Goal: Transaction & Acquisition: Obtain resource

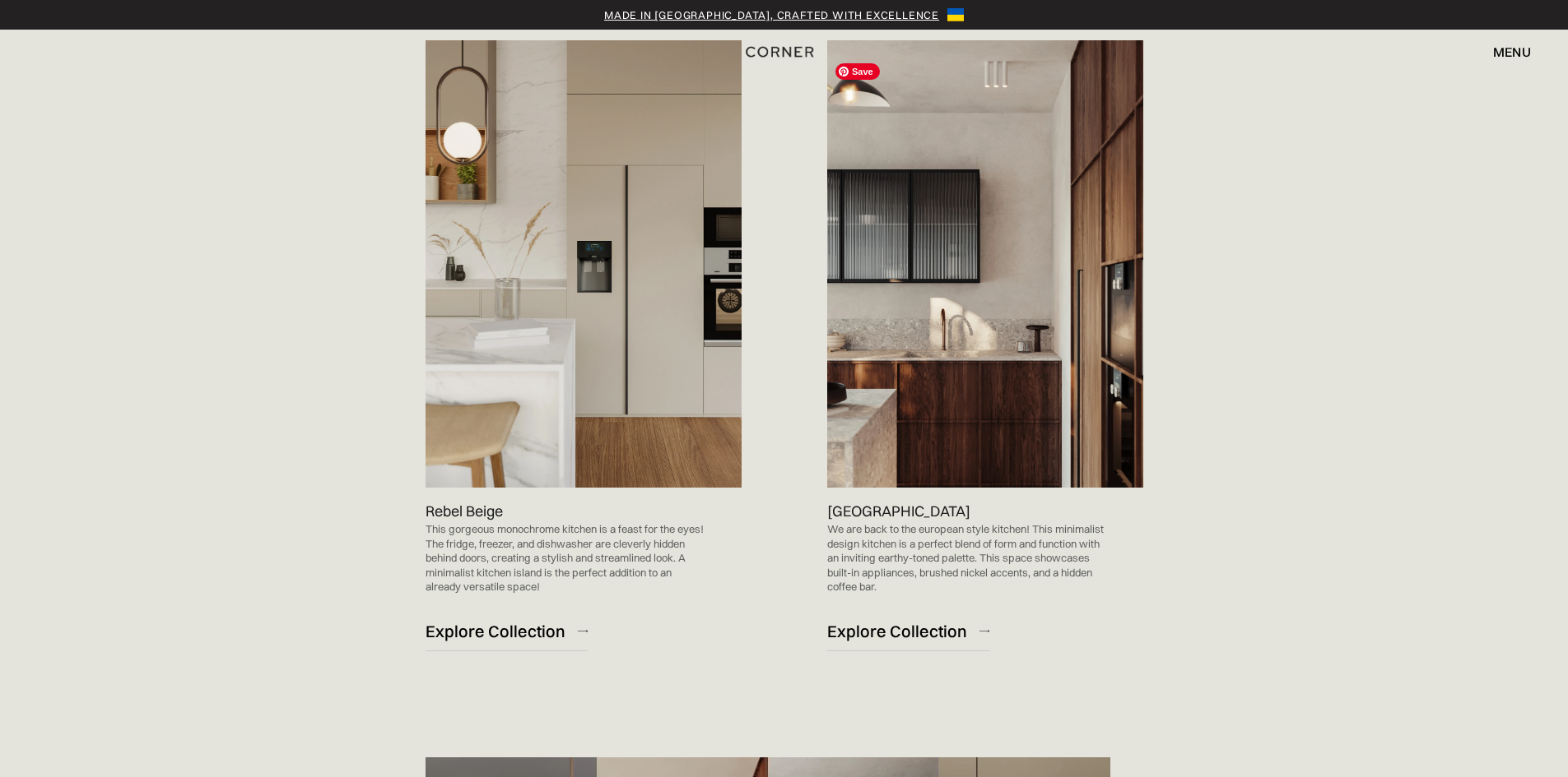
scroll to position [1728, 0]
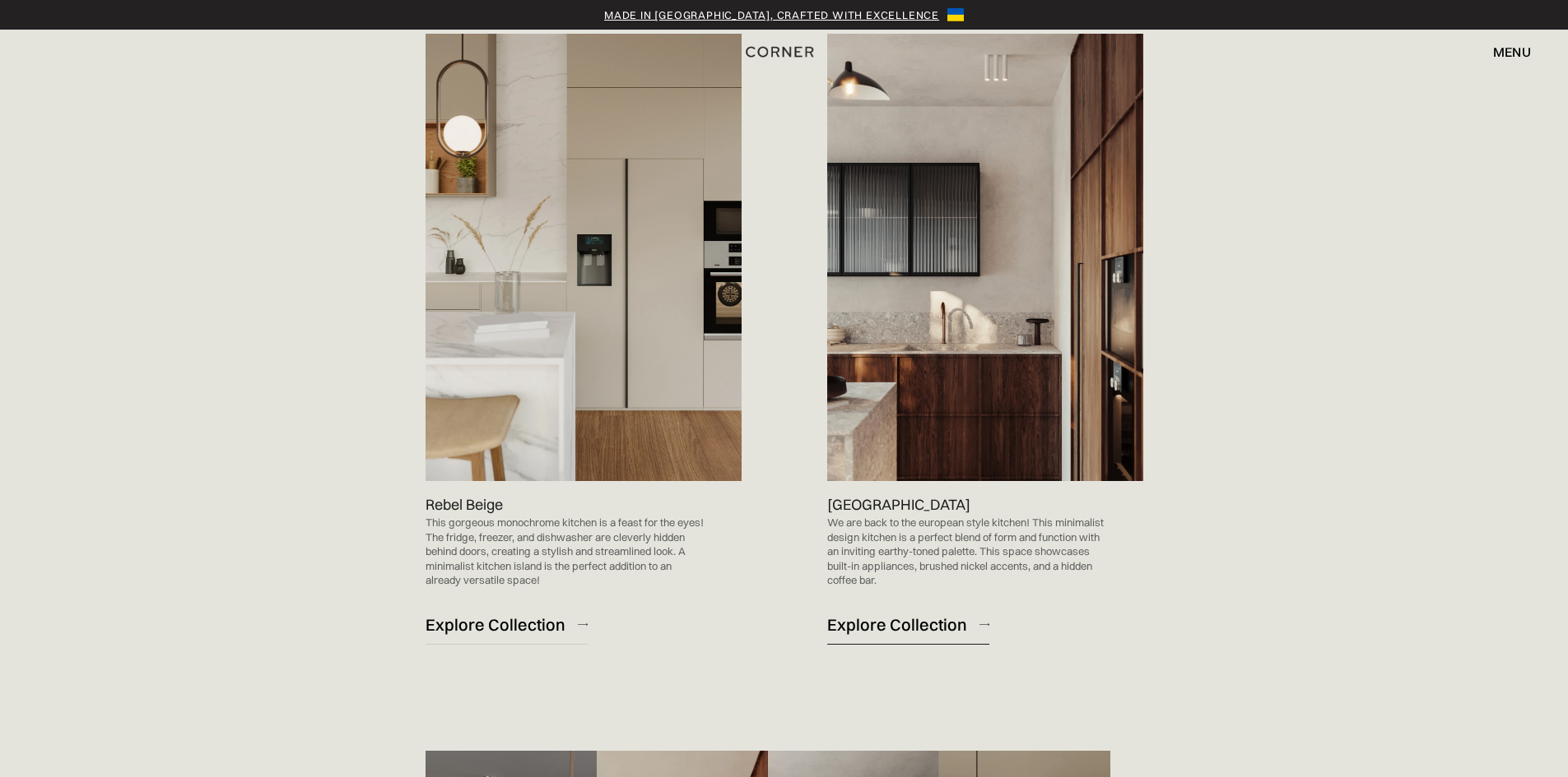
click at [938, 631] on div "Explore Collection" at bounding box center [897, 625] width 140 height 22
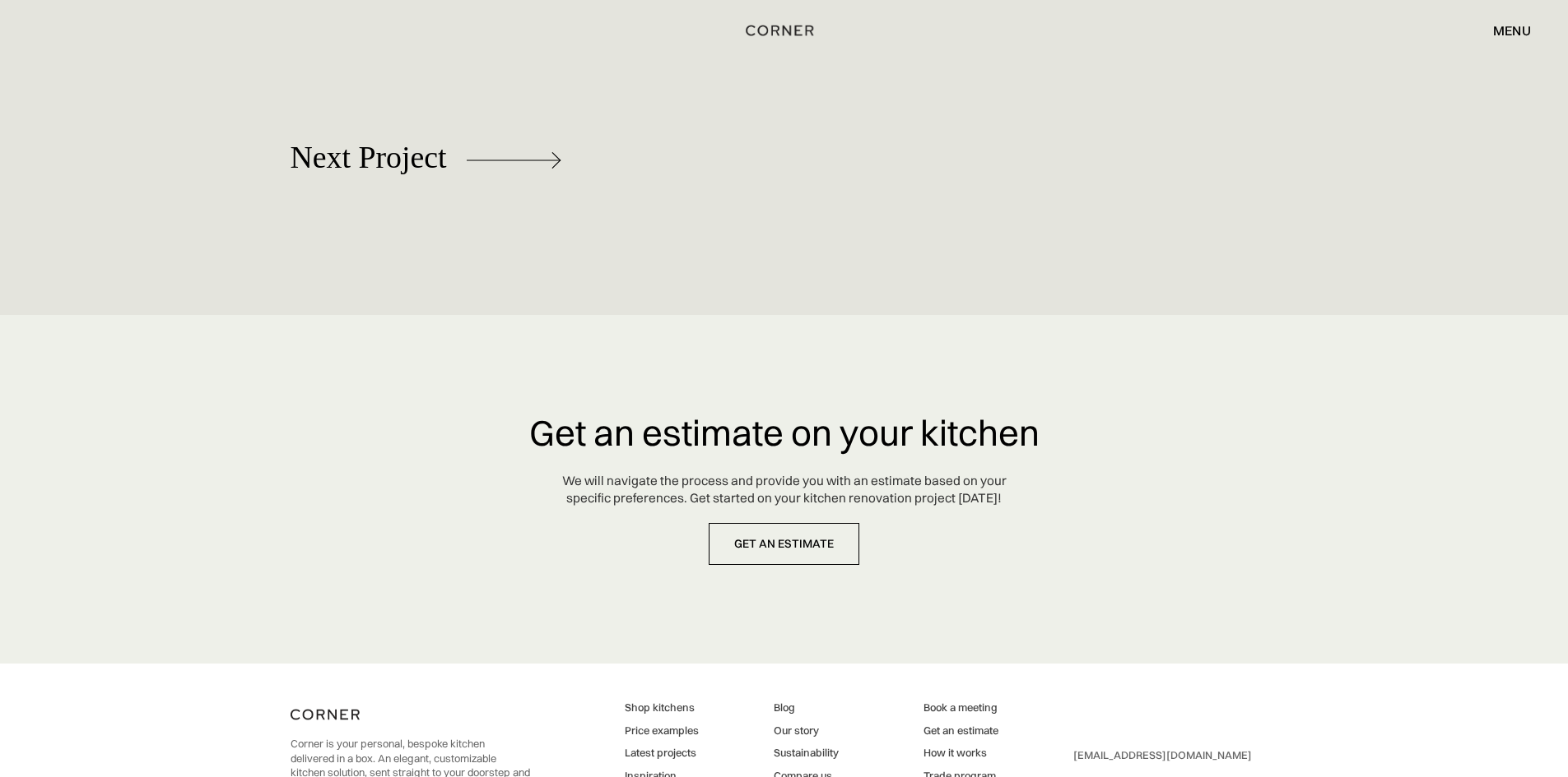
scroll to position [7863, 0]
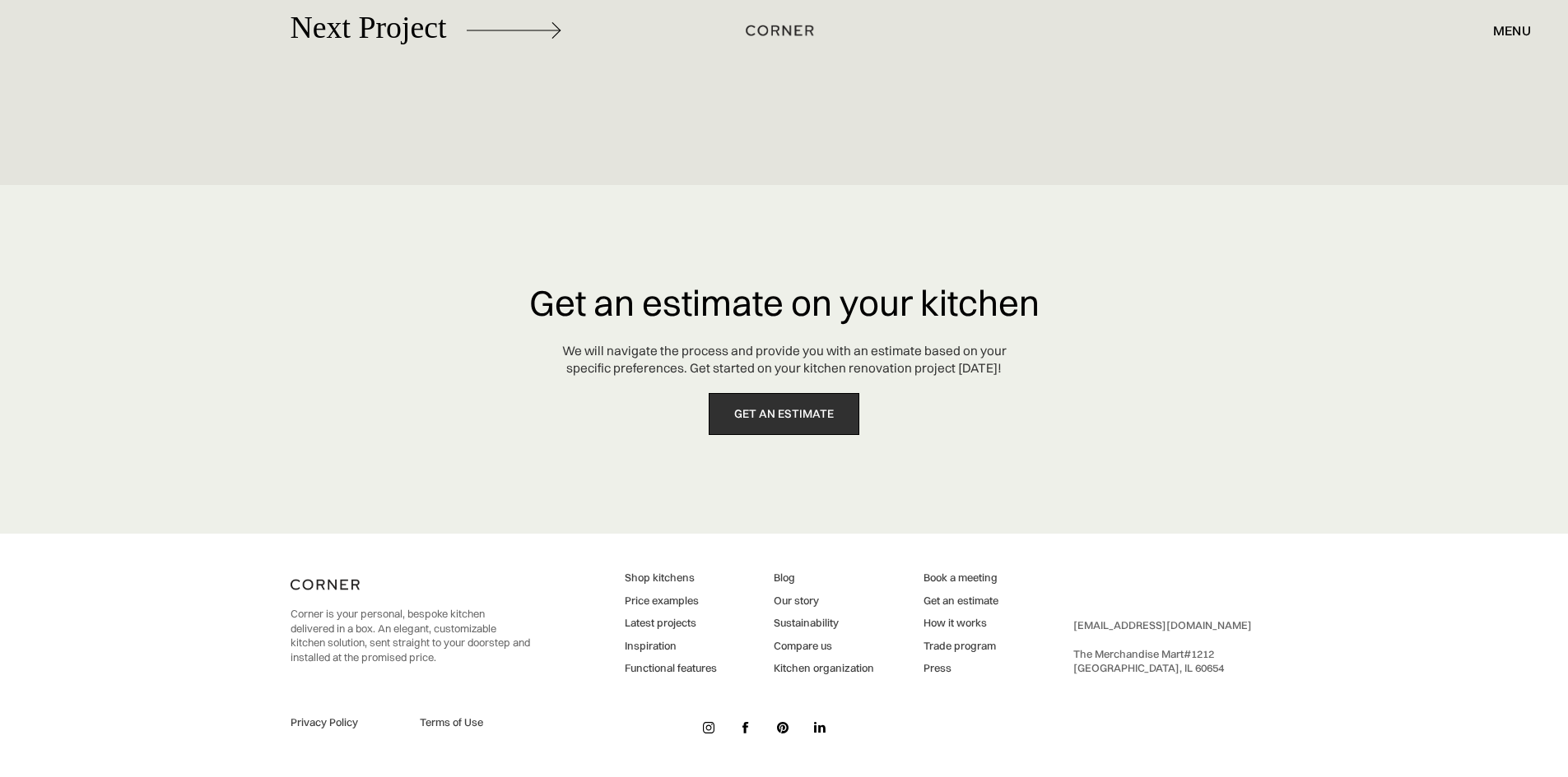
click at [743, 403] on link "get an estimate" at bounding box center [784, 414] width 151 height 42
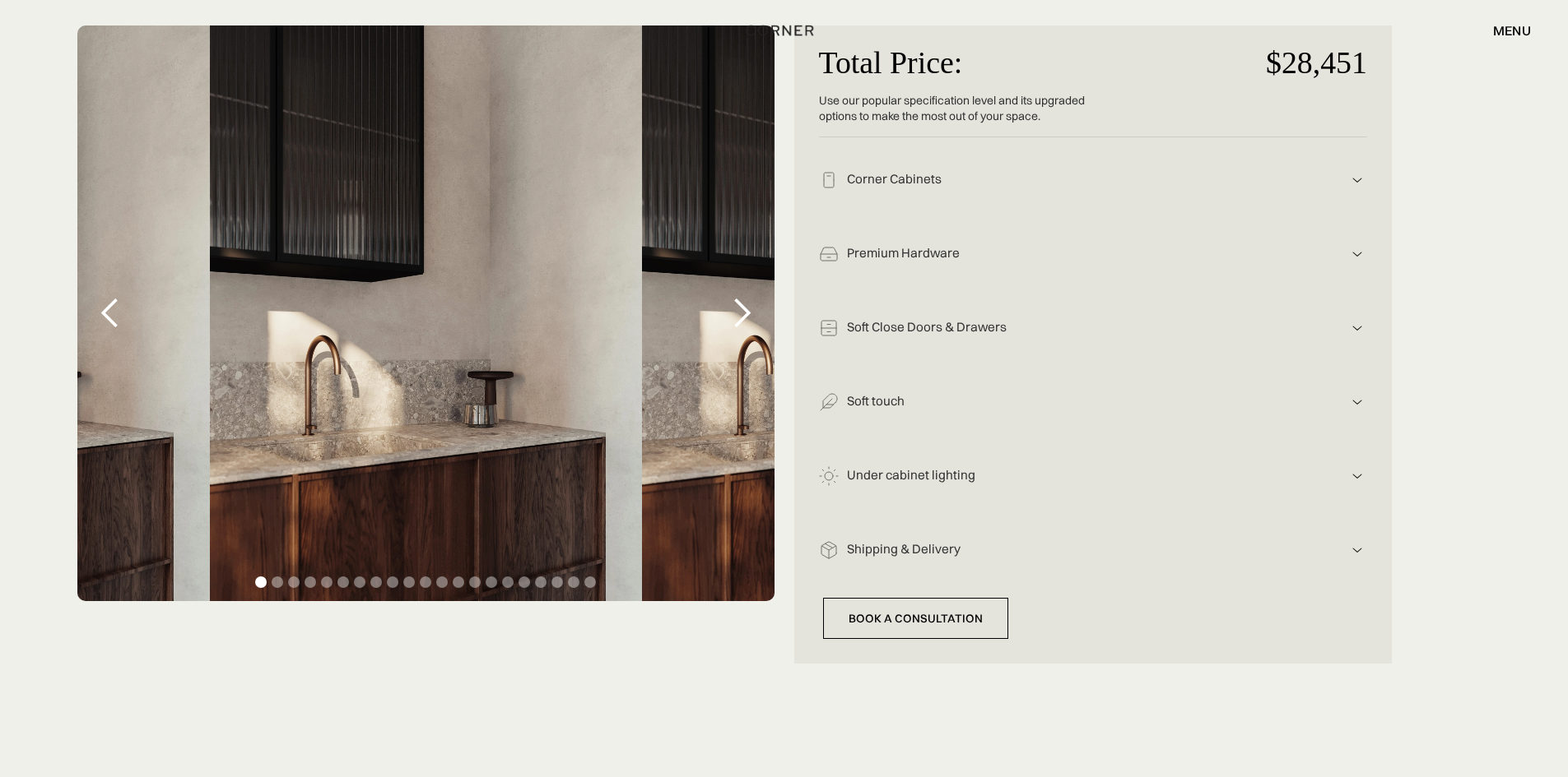
scroll to position [329, 0]
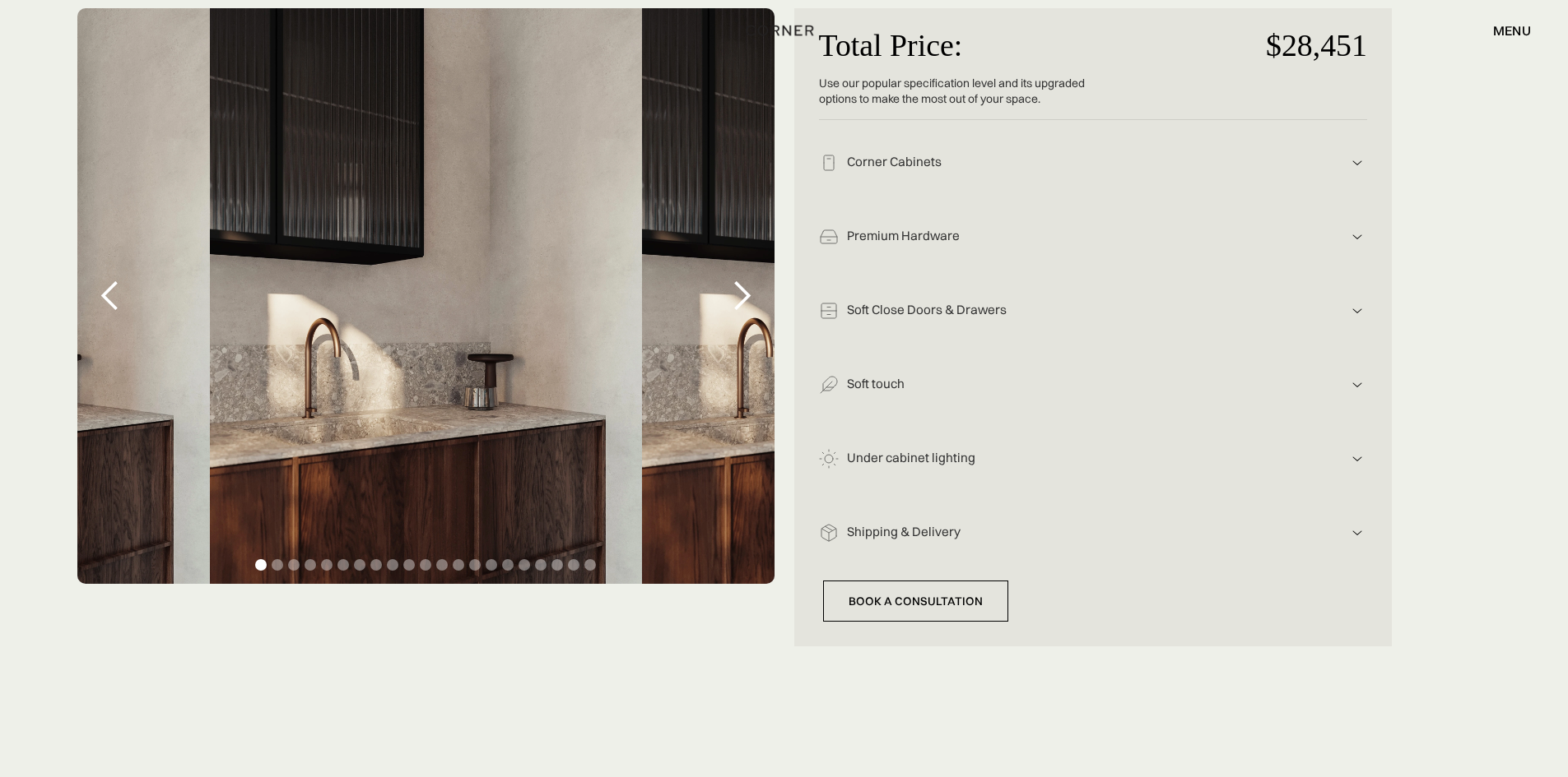
click at [711, 343] on div "next slide" at bounding box center [741, 296] width 65 height 576
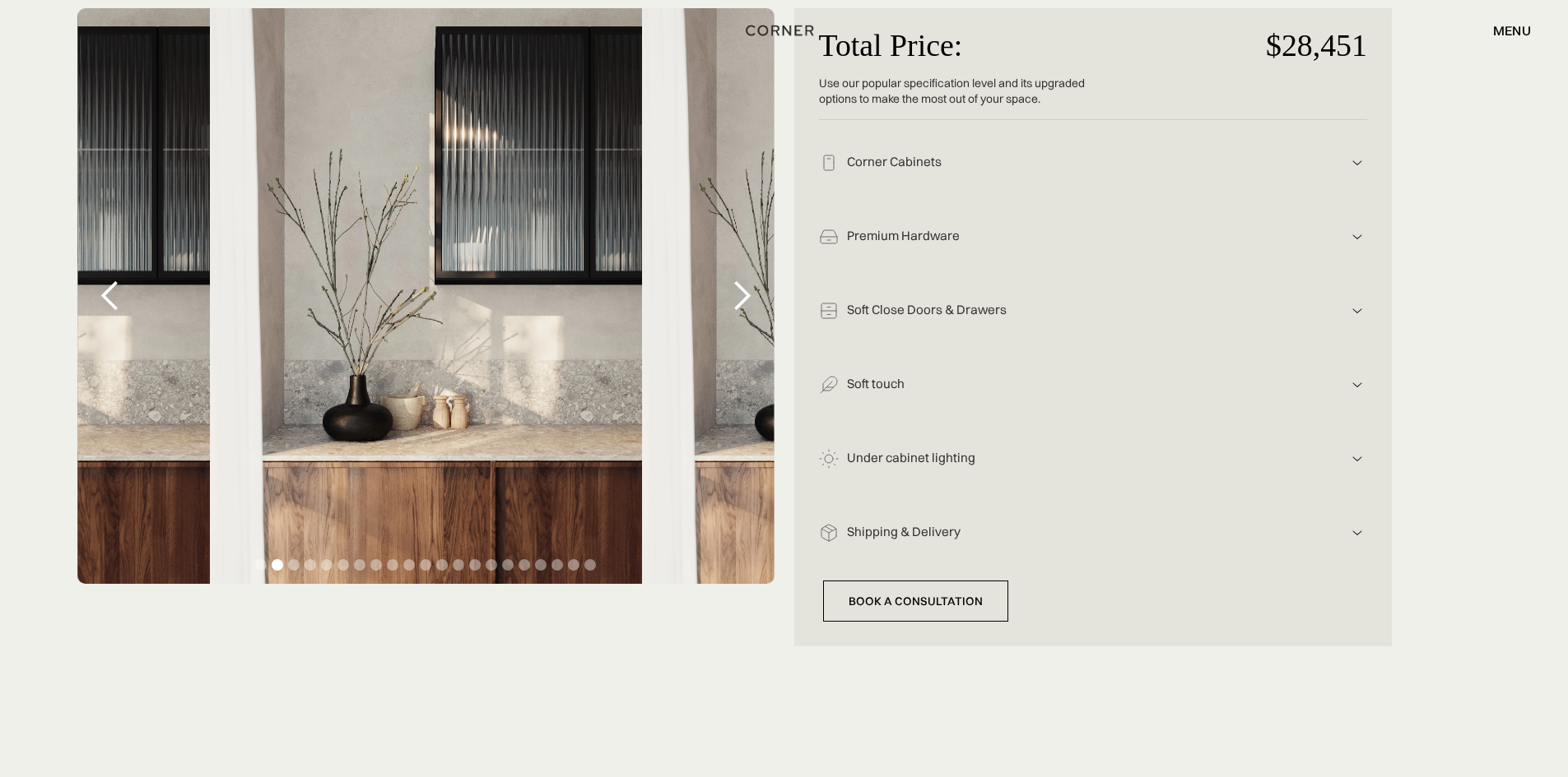
click at [723, 345] on div "next slide" at bounding box center [741, 296] width 65 height 576
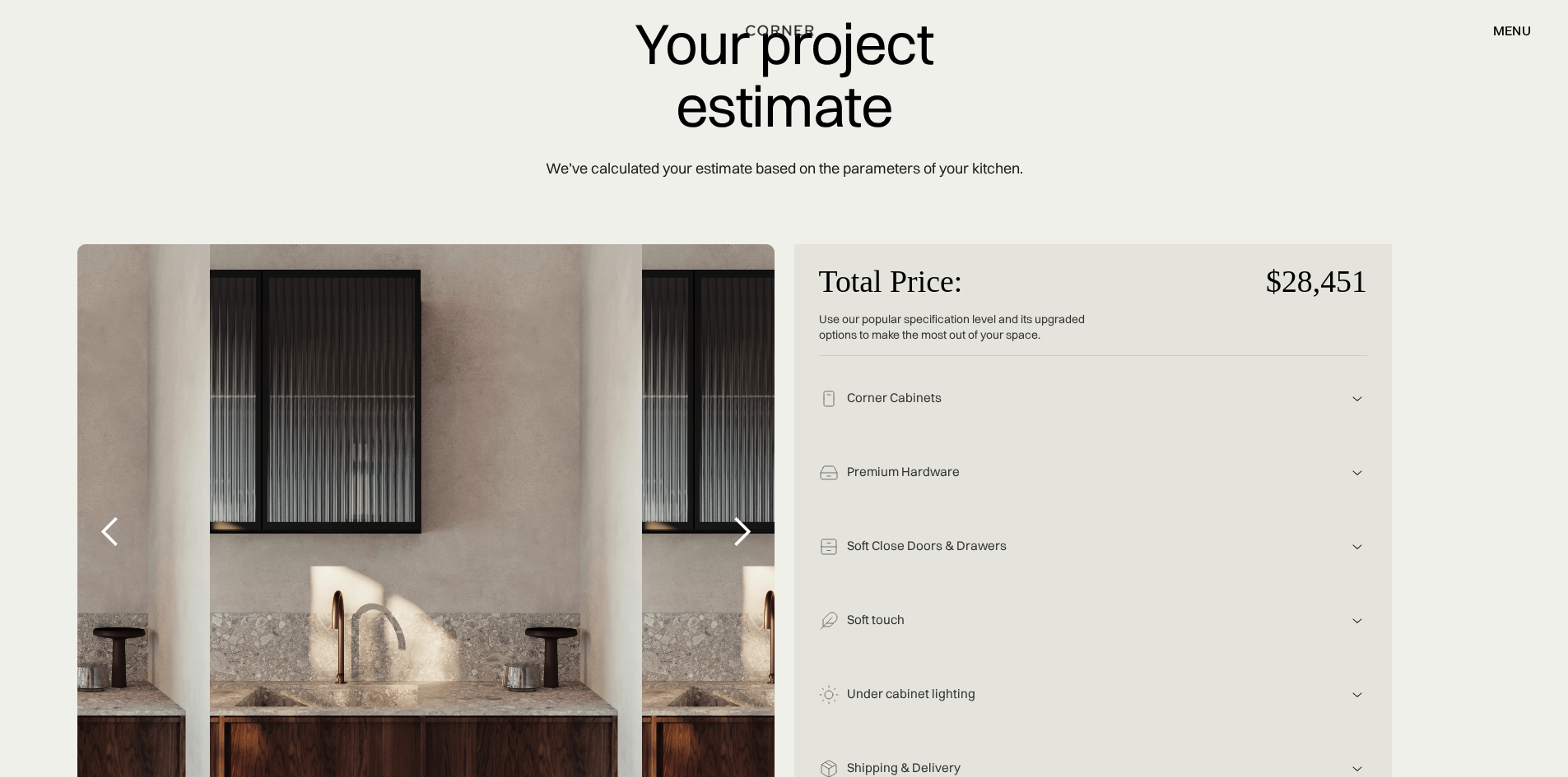
scroll to position [246, 0]
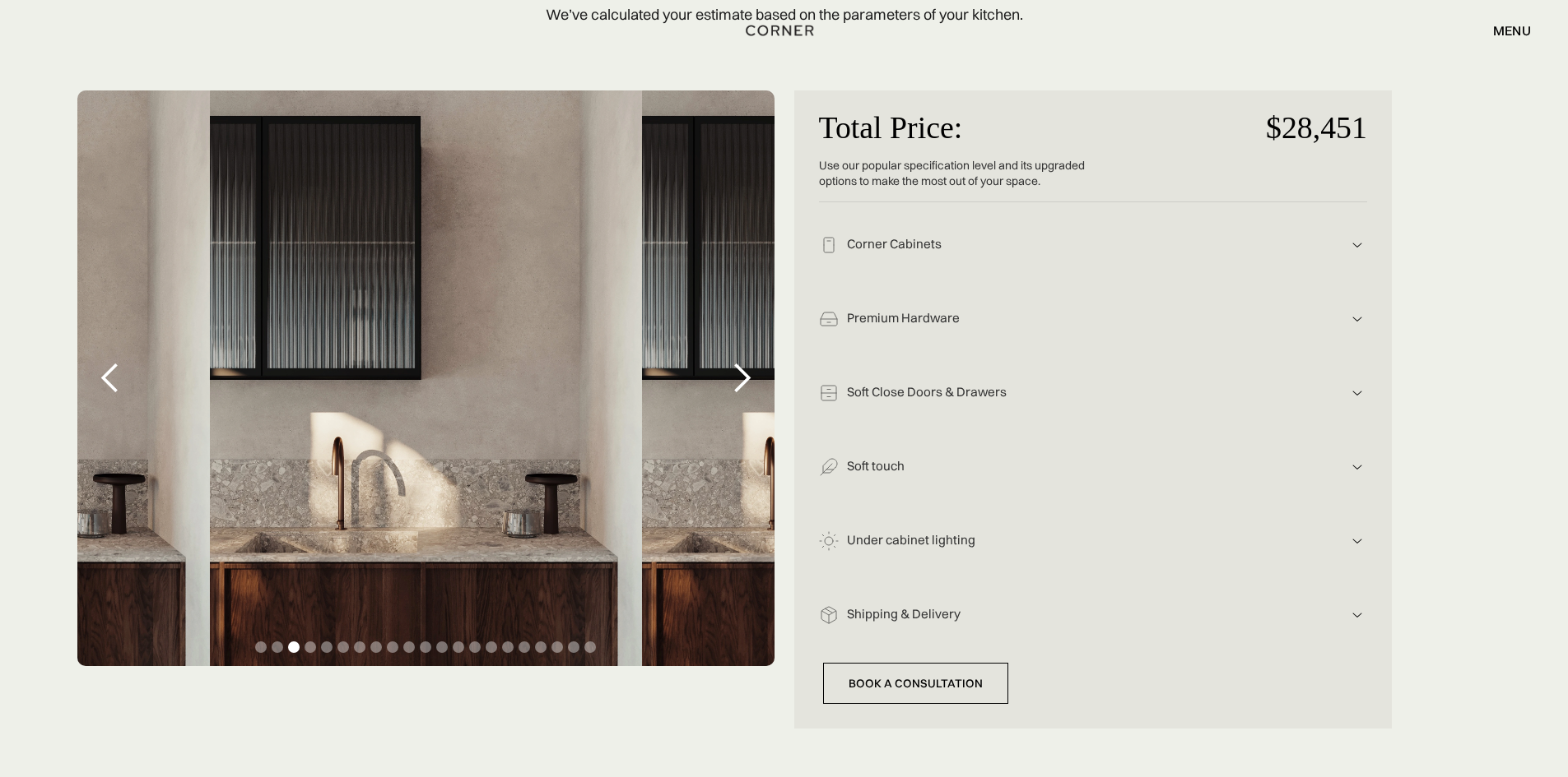
click at [913, 278] on div "Premium Hardware Blum hardware combines German-engineered precision, premium du…" at bounding box center [1092, 313] width 548 height 74
click at [892, 325] on div "Premium Hardware" at bounding box center [1092, 318] width 508 height 17
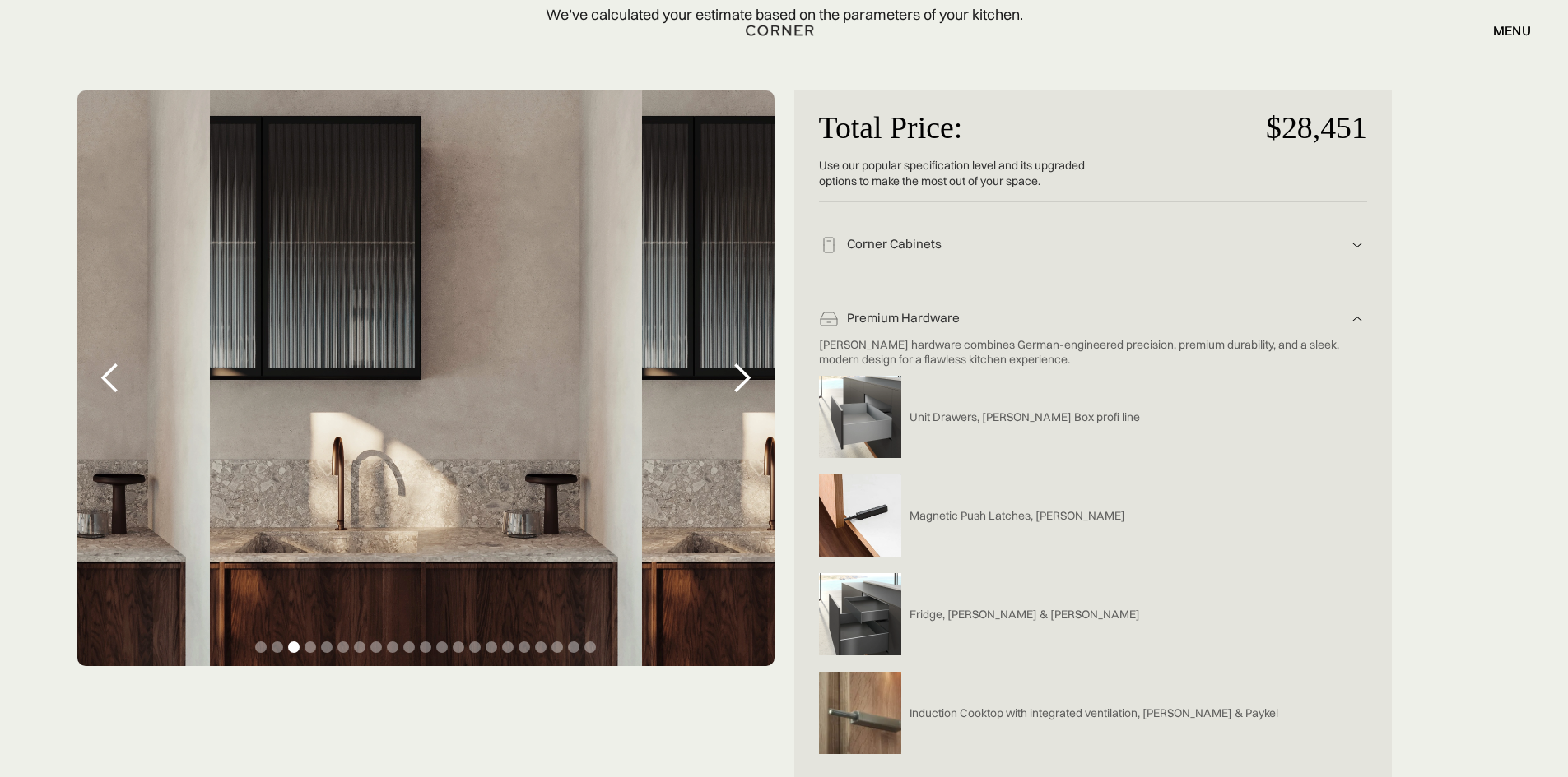
click at [894, 324] on div "Premium Hardware" at bounding box center [1092, 318] width 508 height 17
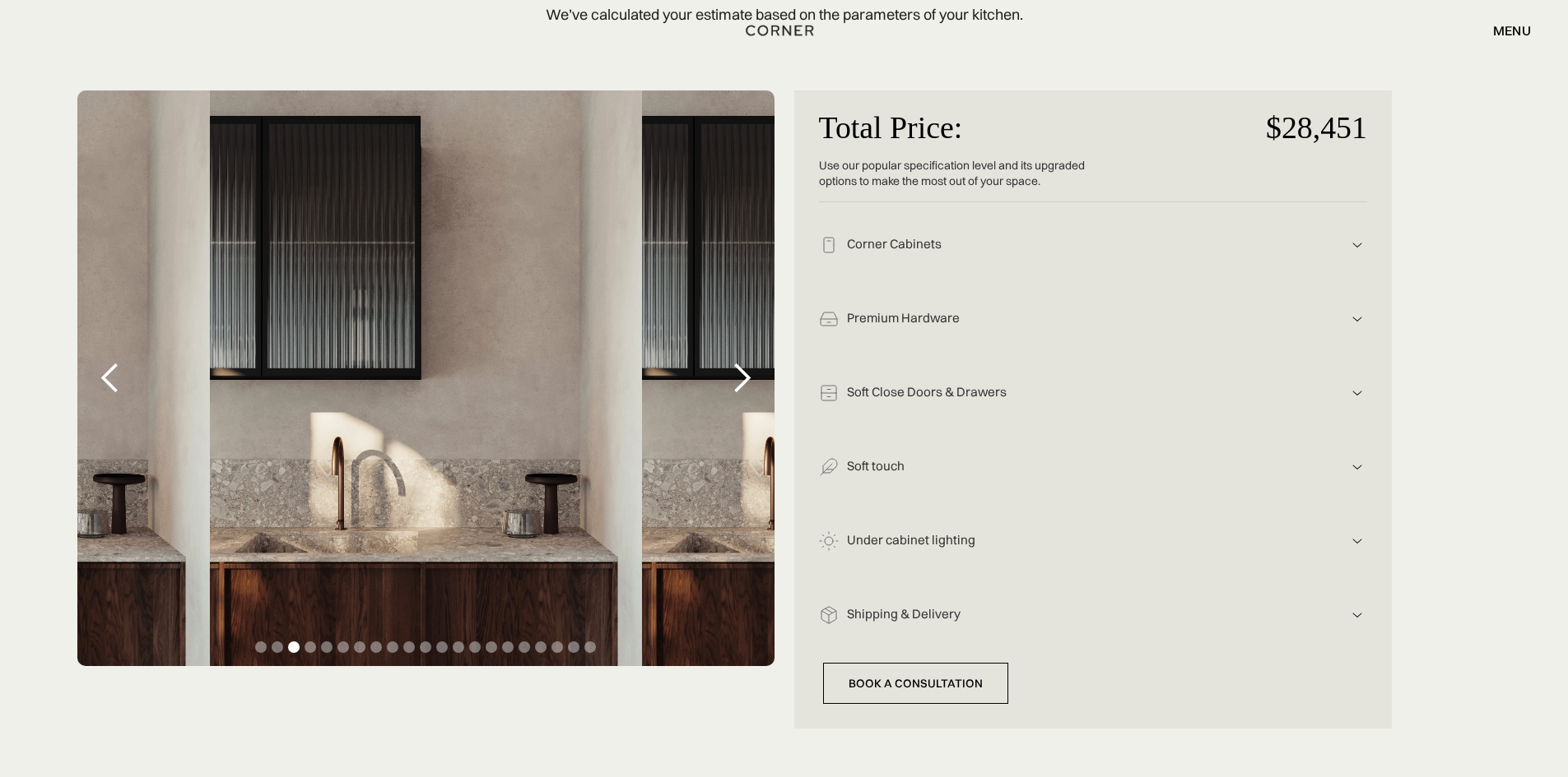
click at [908, 234] on div "Corner Cabinets Dark wood, American Walnut Glass cabinets" at bounding box center [1092, 239] width 548 height 74
click at [902, 239] on div "Corner Cabinets" at bounding box center [1092, 244] width 508 height 17
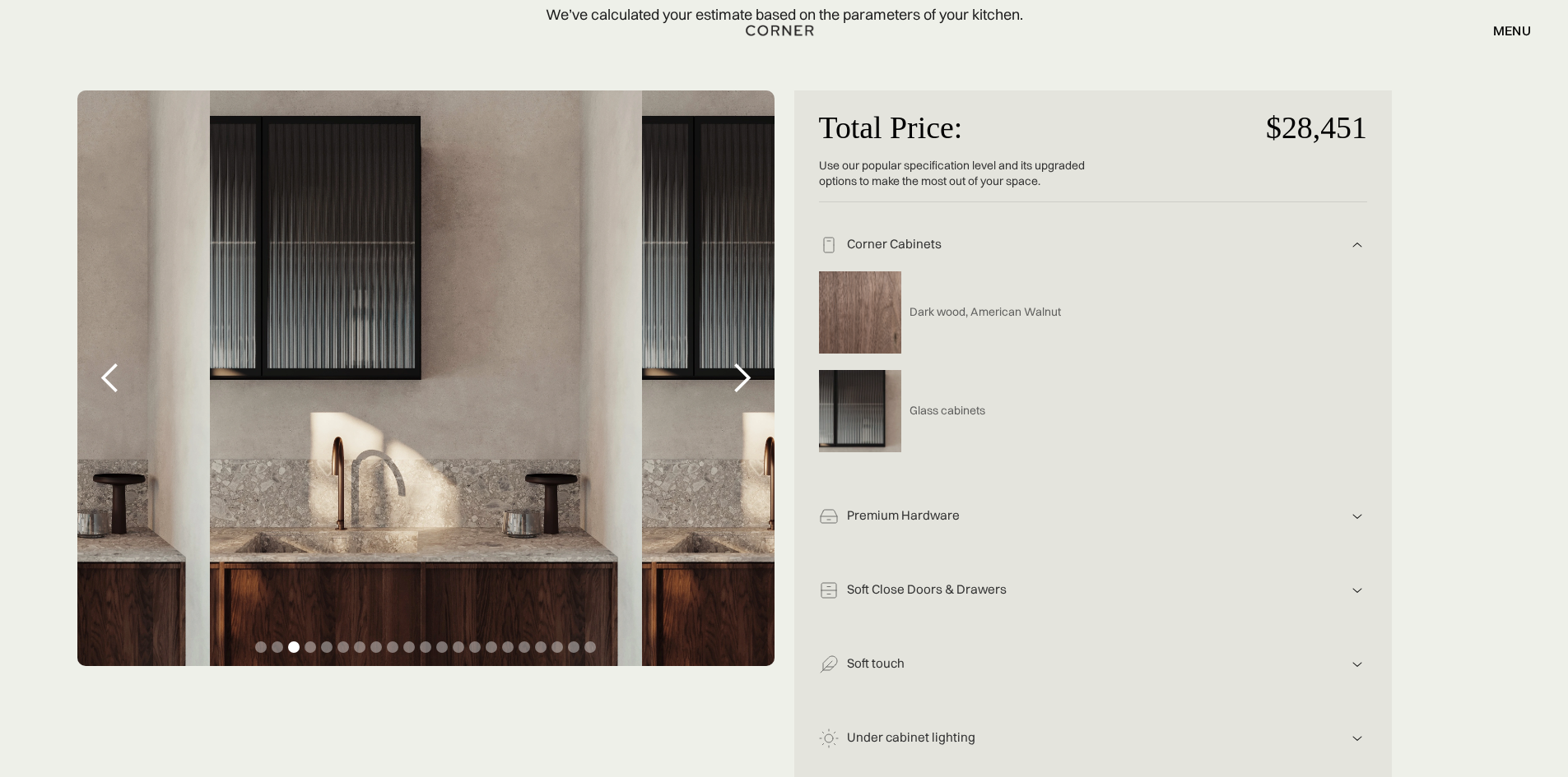
click at [902, 239] on div "Corner Cabinets" at bounding box center [1092, 244] width 508 height 17
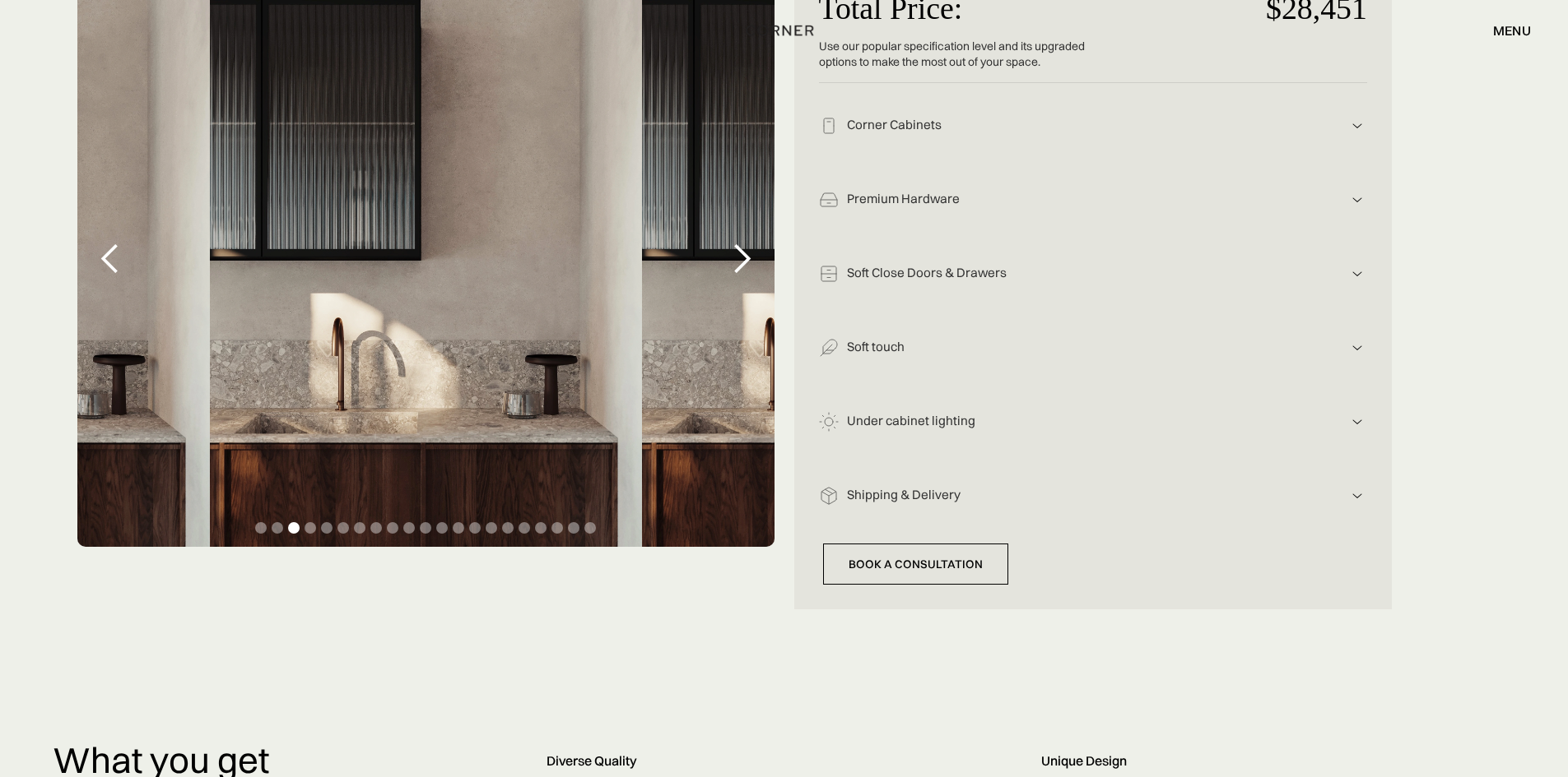
scroll to position [494, 0]
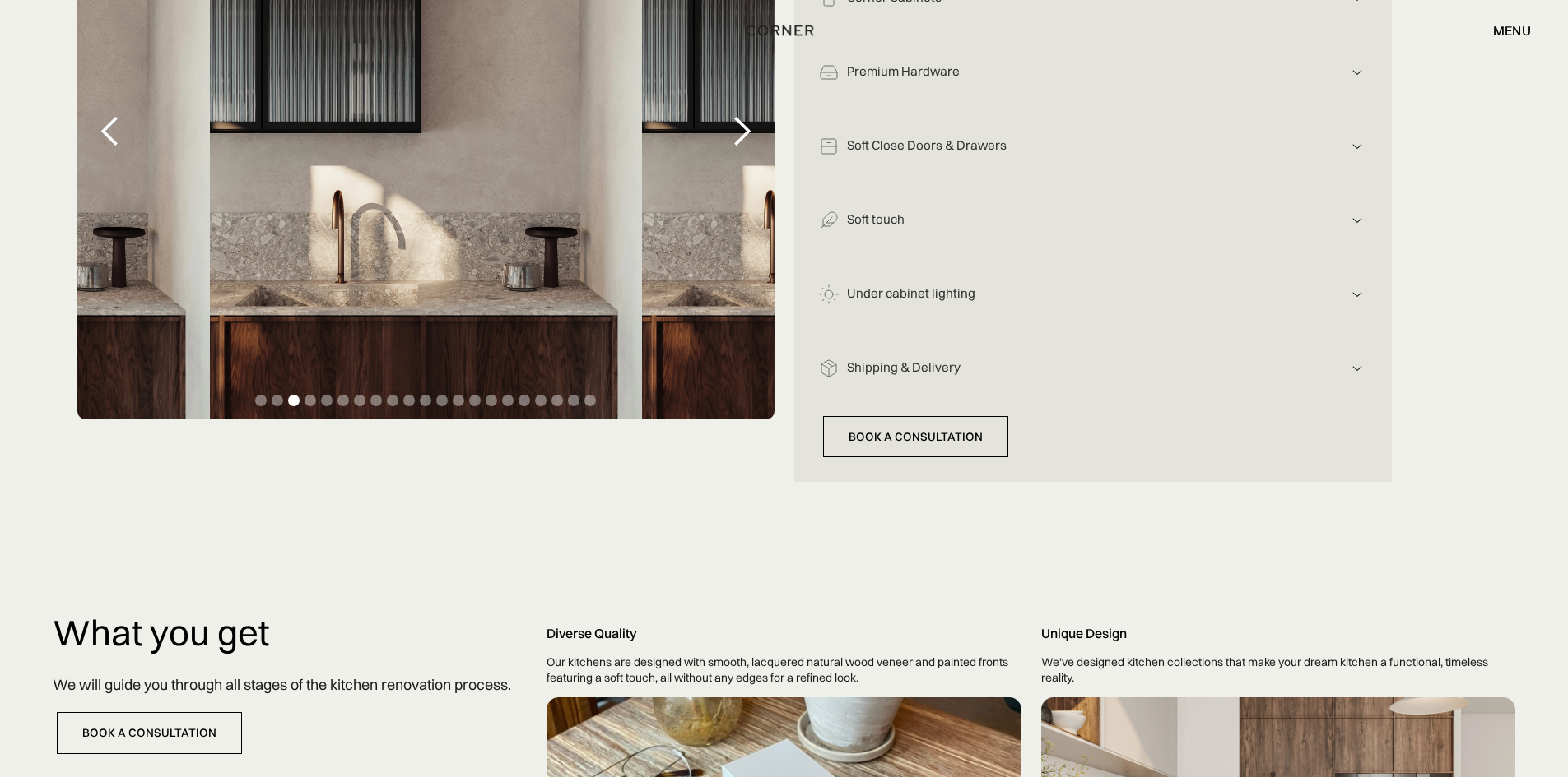
click at [897, 375] on div "Shipping & Delivery" at bounding box center [1092, 367] width 508 height 17
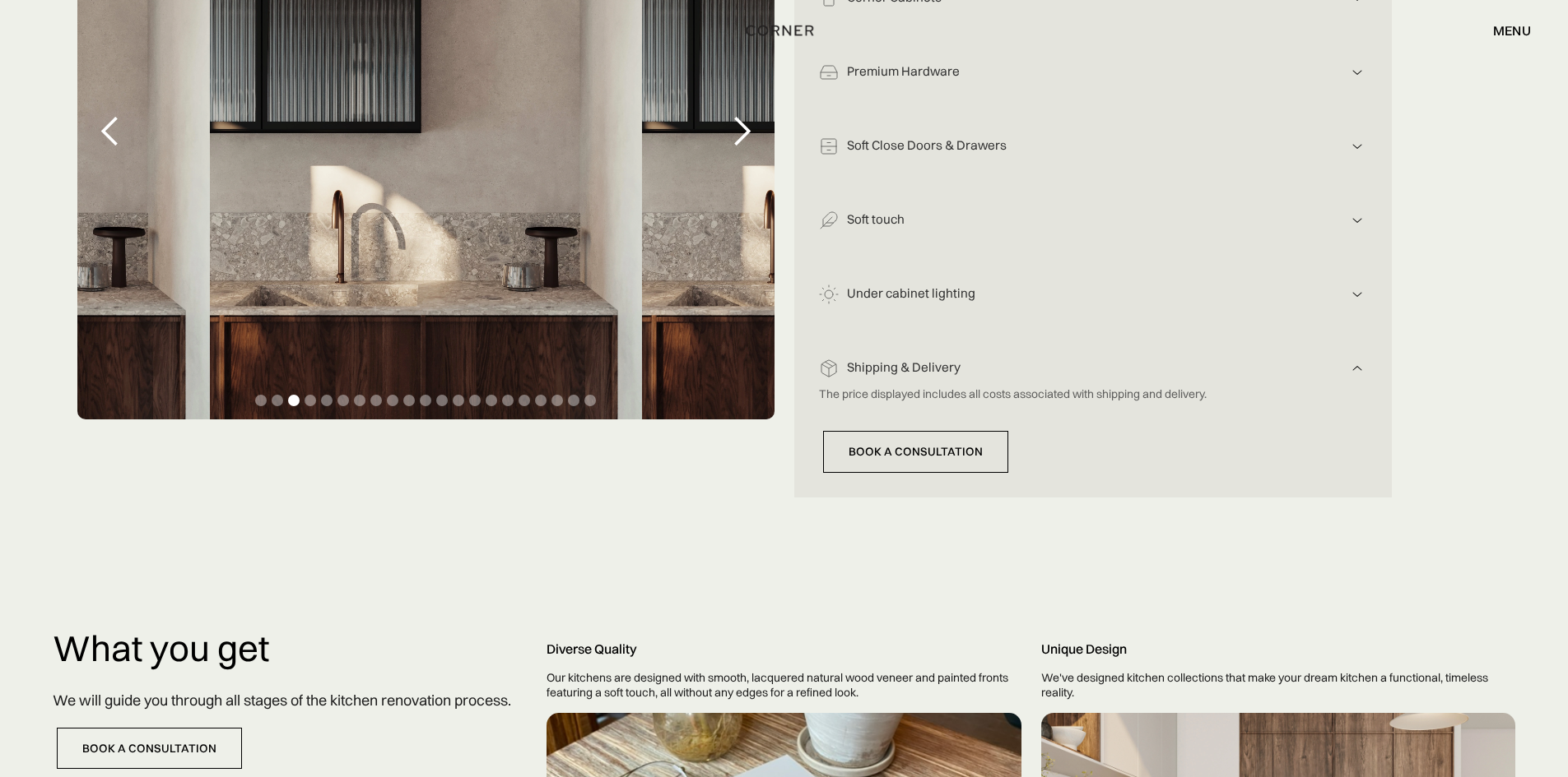
click at [897, 375] on div "Shipping & Delivery" at bounding box center [1092, 367] width 508 height 17
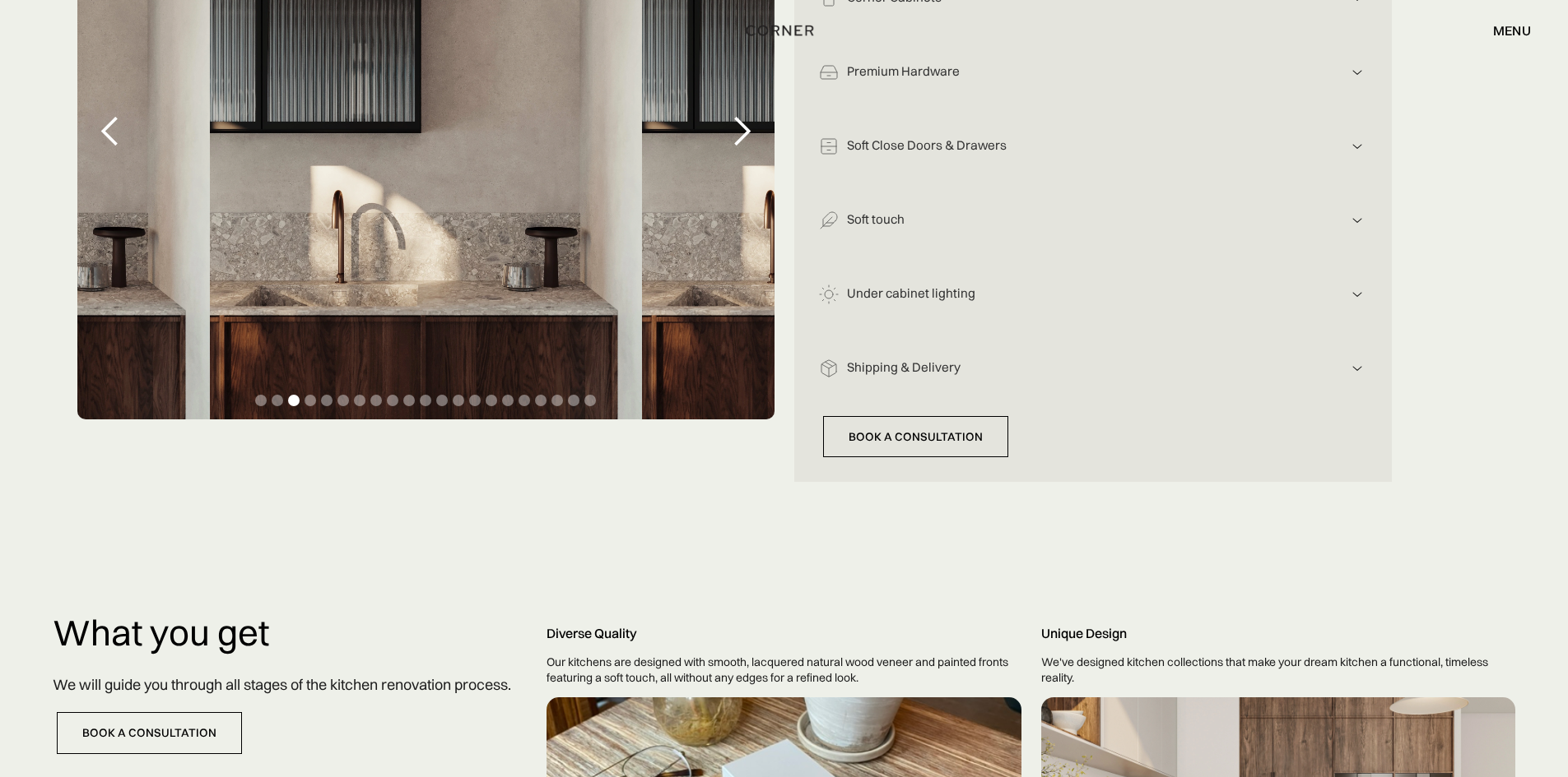
click at [894, 268] on div "Under cabinet lighting Illuminating the workspace below your cabinets improves …" at bounding box center [1092, 289] width 548 height 74
click at [880, 296] on div "Under cabinet lighting" at bounding box center [1092, 294] width 508 height 17
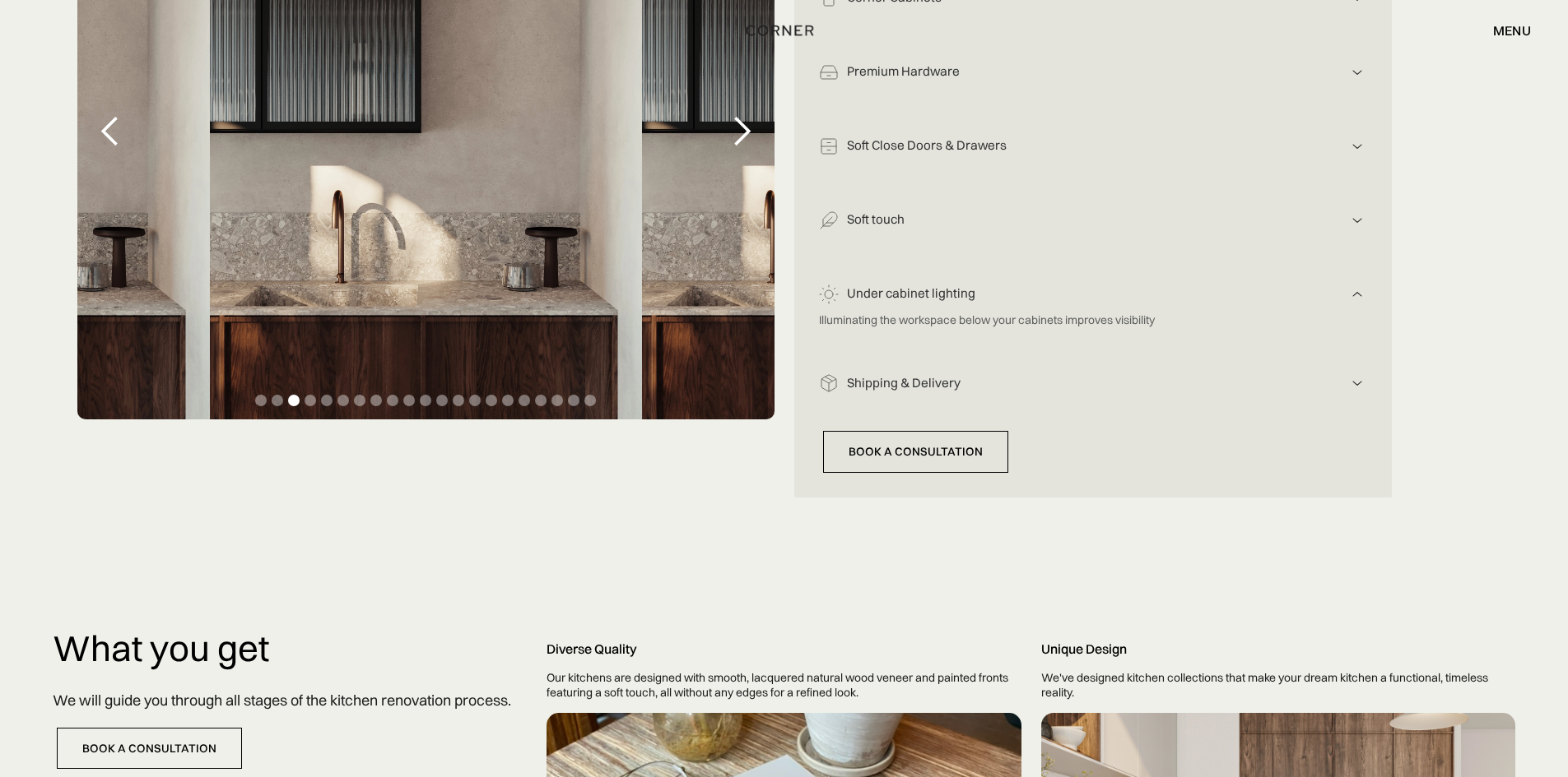
click at [880, 296] on div "Under cabinet lighting" at bounding box center [1092, 294] width 508 height 17
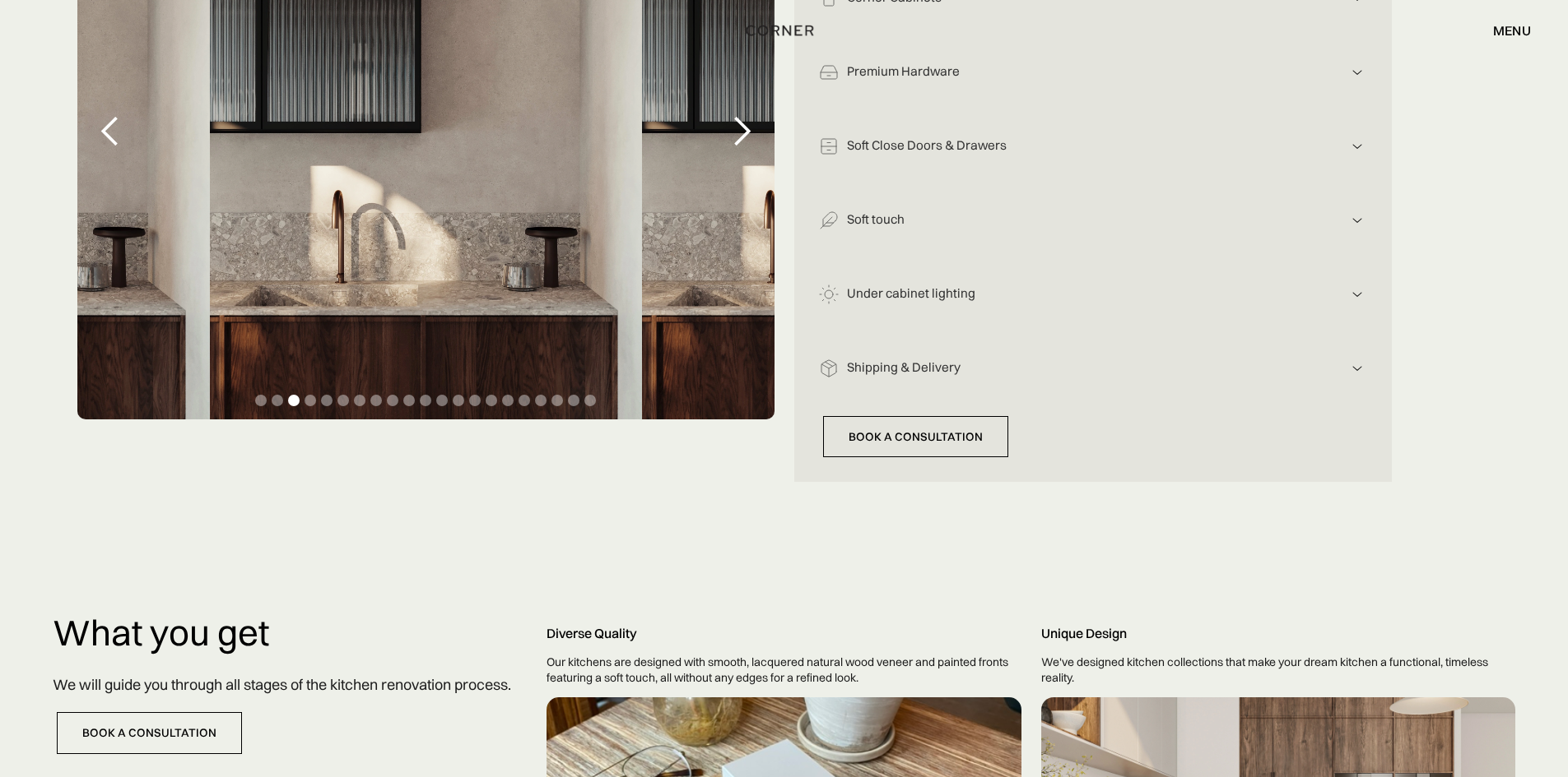
click at [870, 233] on div "Soft touch For solids, a soft textured material is used, treated to create a so…" at bounding box center [1092, 214] width 548 height 74
click at [873, 221] on div "Soft touch" at bounding box center [1092, 220] width 508 height 17
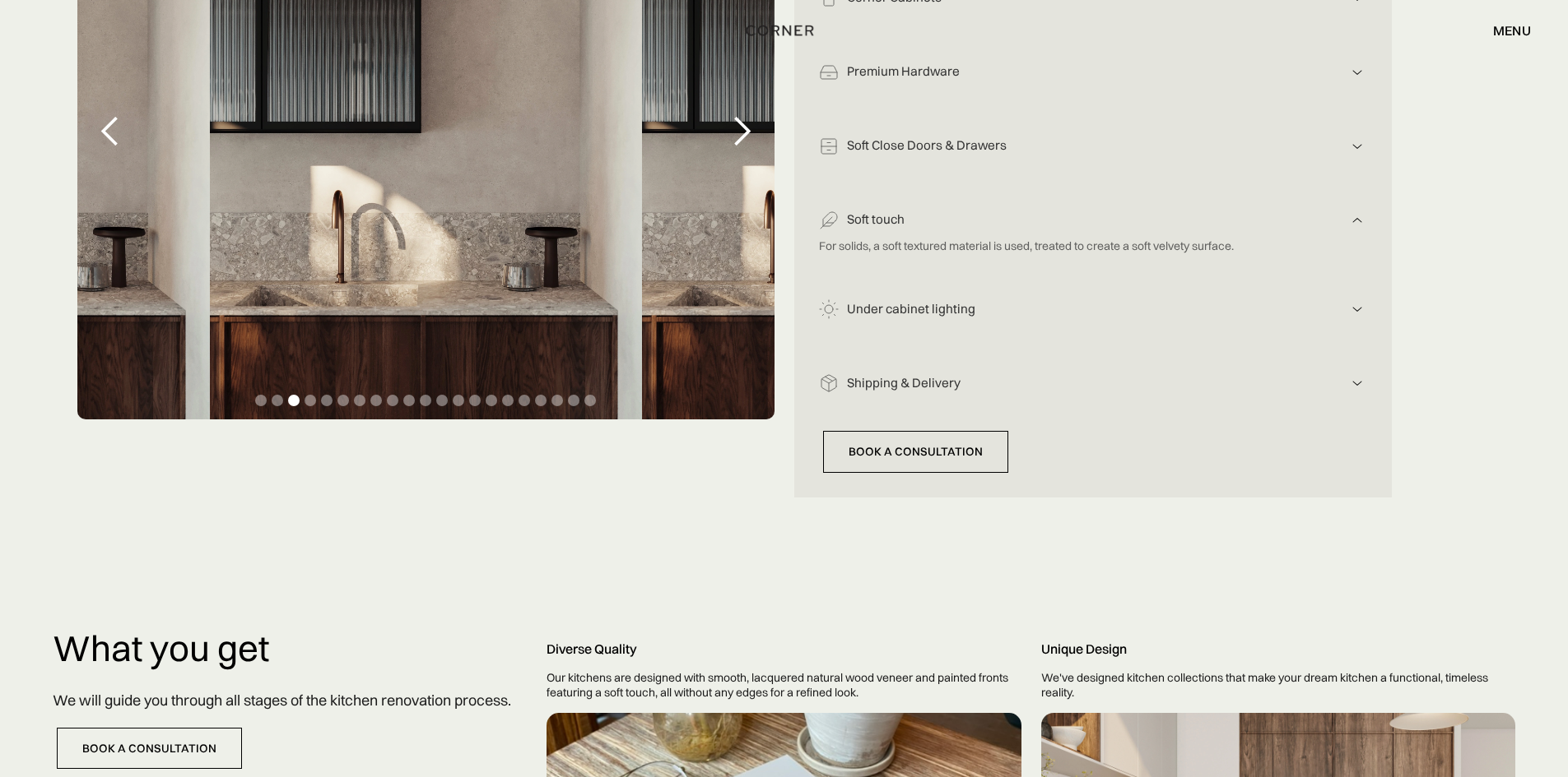
click at [873, 221] on div "Soft touch" at bounding box center [1092, 220] width 508 height 17
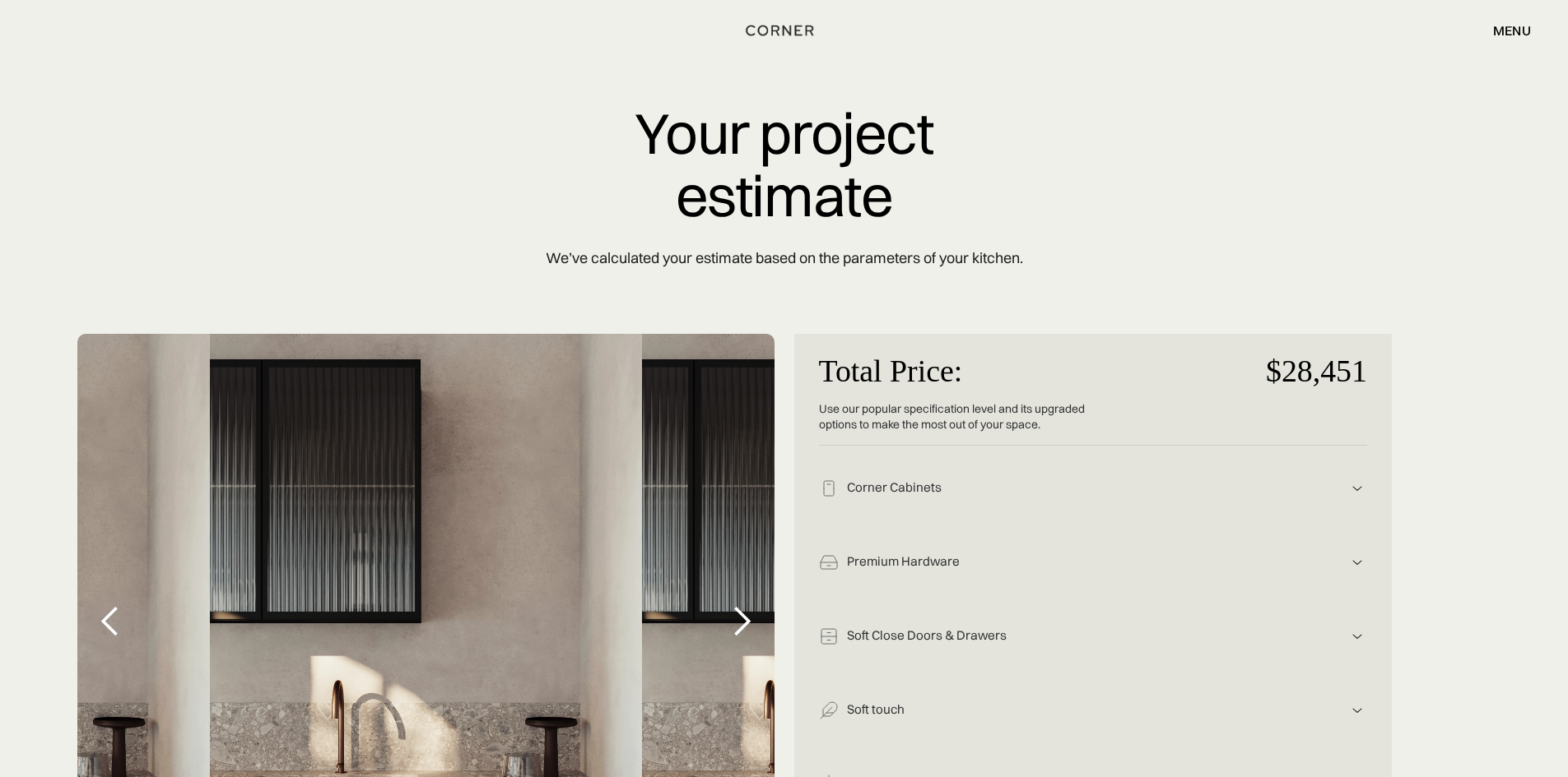
scroll to position [0, 0]
